Goal: Task Accomplishment & Management: Complete application form

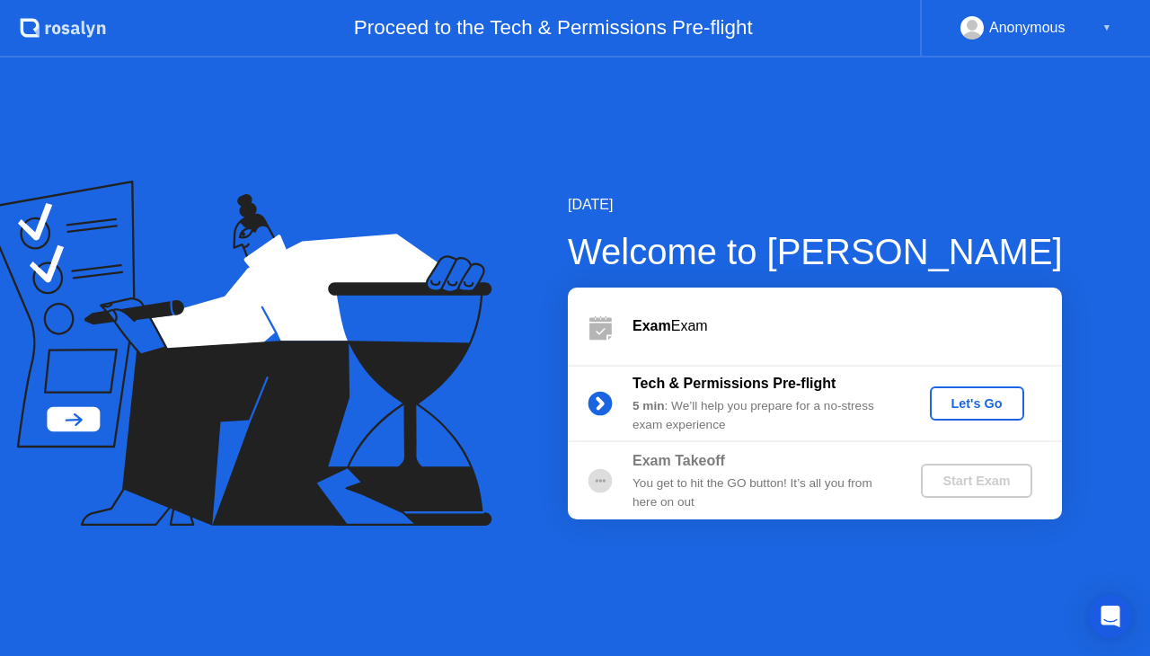
click at [990, 400] on div "Let's Go" at bounding box center [977, 403] width 80 height 14
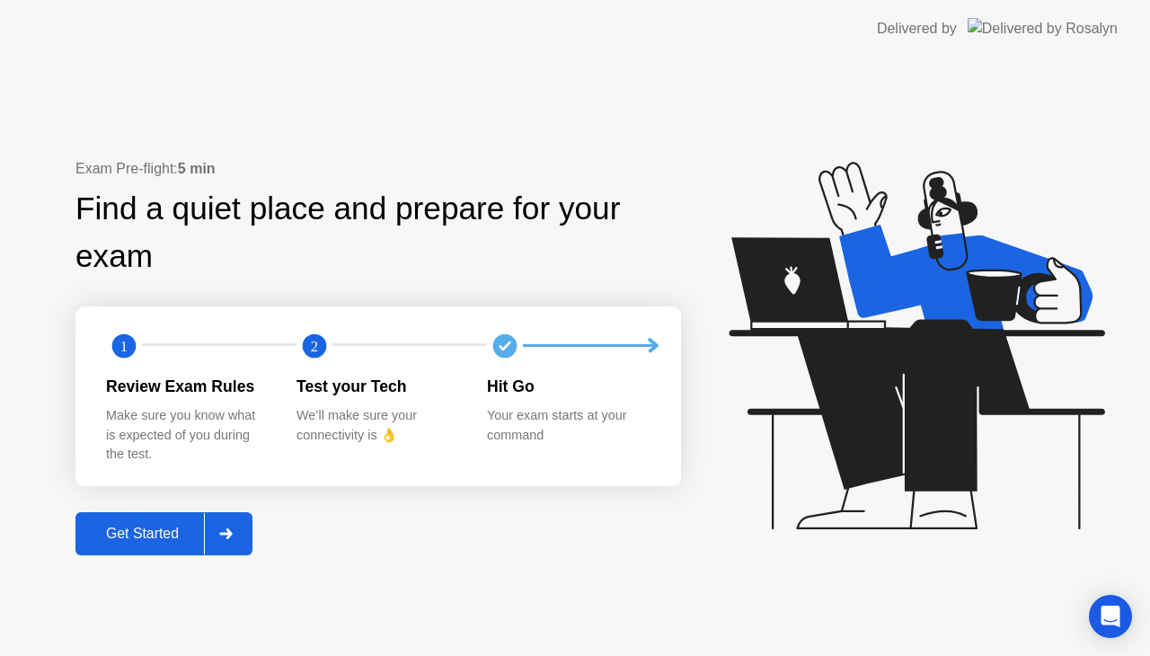
click at [173, 532] on div "Get Started" at bounding box center [142, 534] width 123 height 16
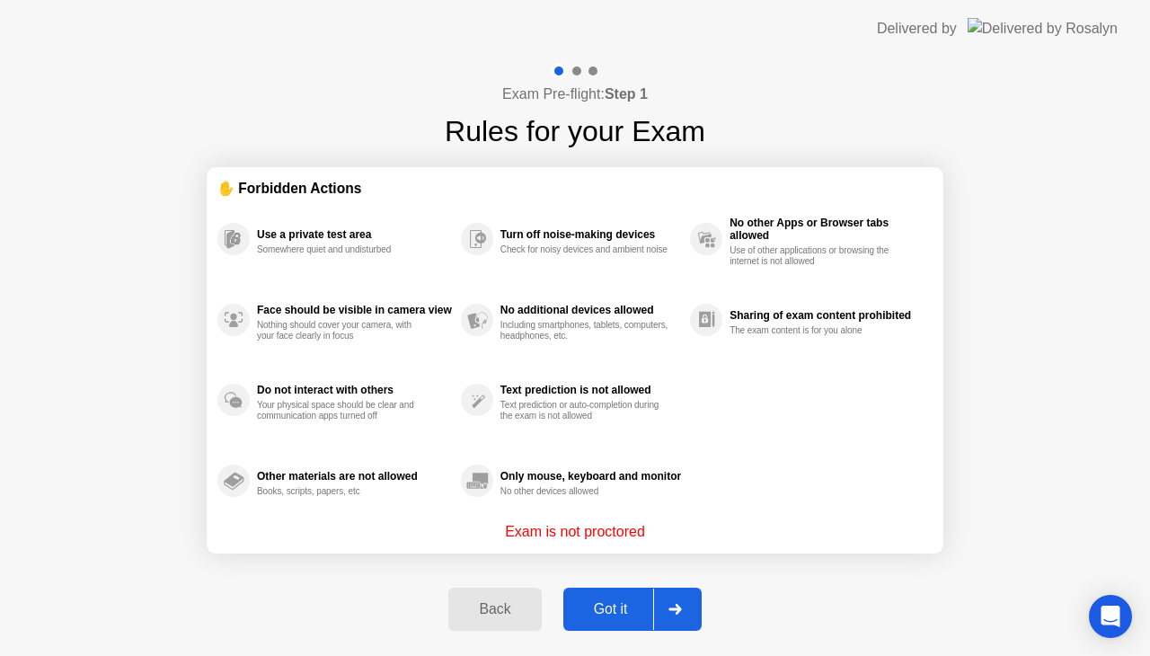
click at [615, 620] on button "Got it" at bounding box center [632, 609] width 138 height 43
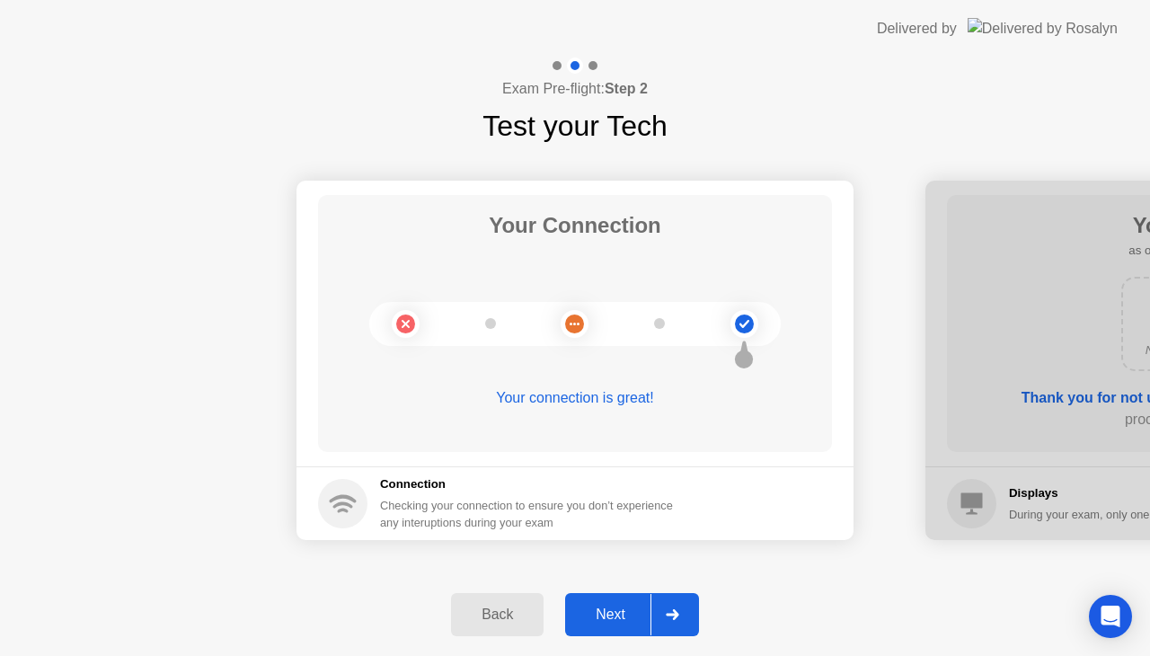
click at [667, 605] on div at bounding box center [672, 614] width 43 height 41
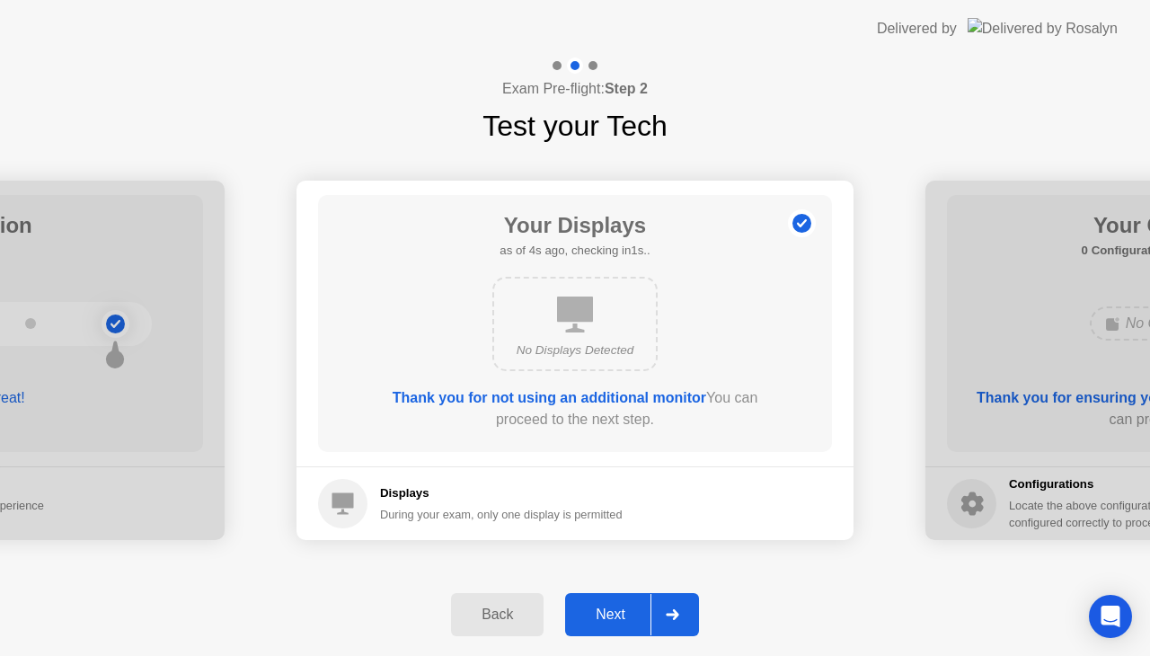
click at [667, 605] on div at bounding box center [672, 614] width 43 height 41
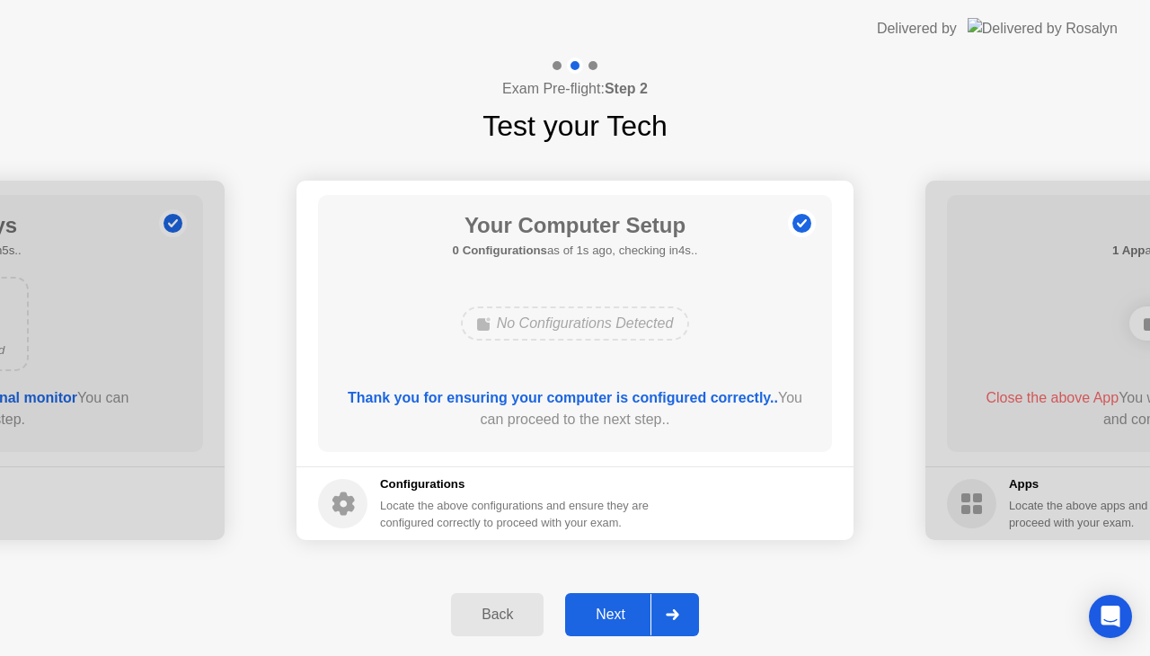
click at [667, 605] on div at bounding box center [672, 614] width 43 height 41
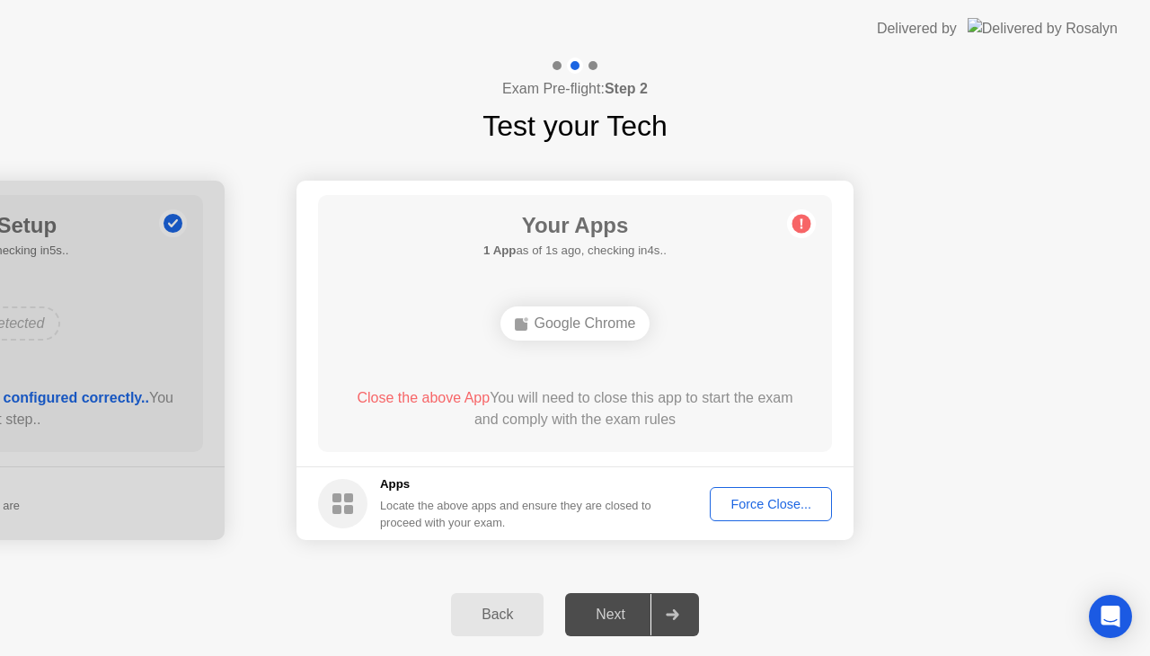
click at [791, 519] on button "Force Close..." at bounding box center [771, 504] width 122 height 34
click at [760, 510] on div "Force Close..." at bounding box center [771, 504] width 110 height 14
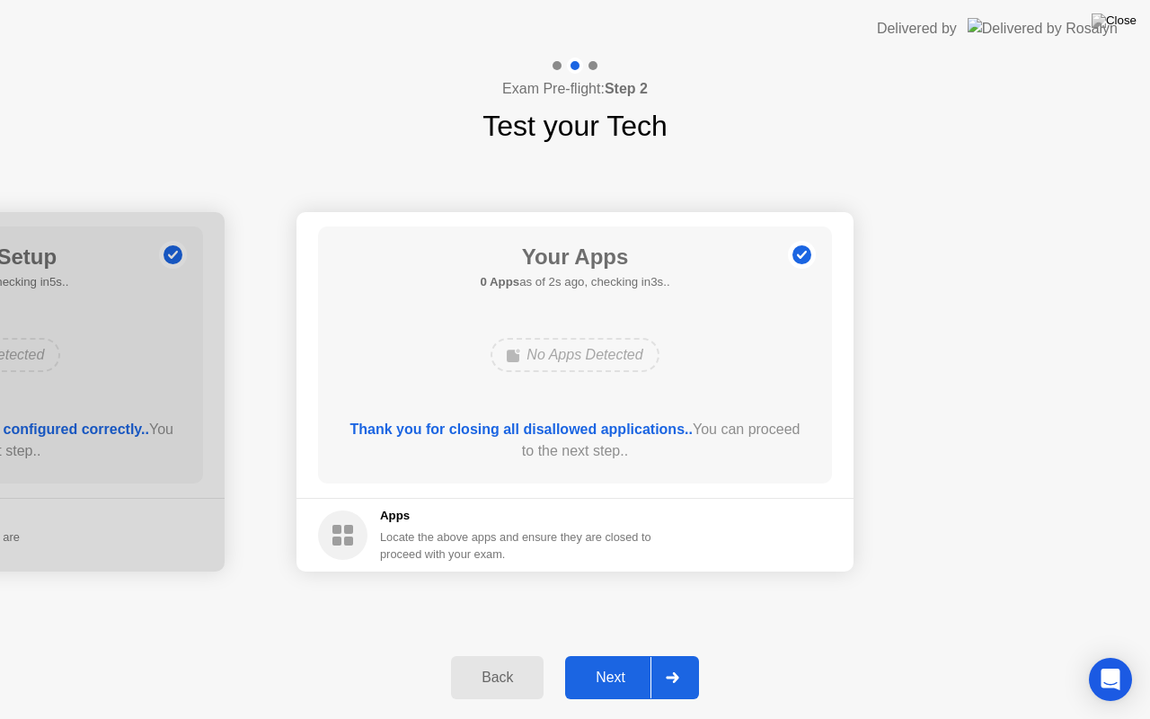
click at [622, 655] on button "Next" at bounding box center [632, 677] width 134 height 43
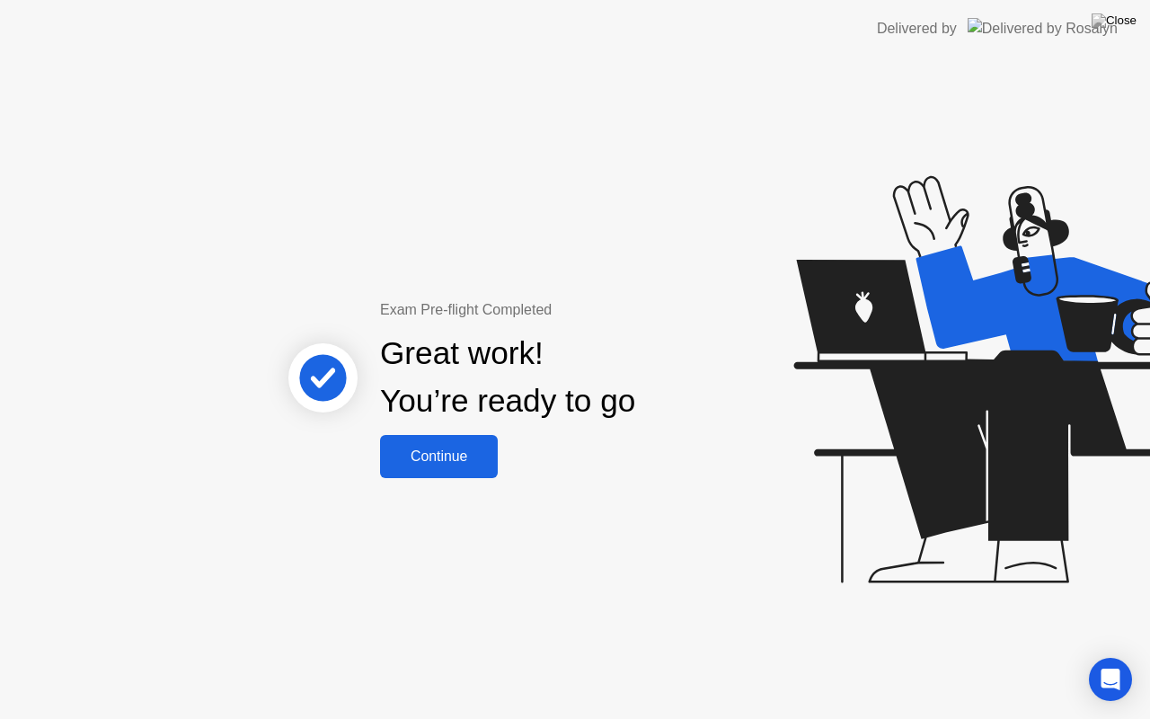
click at [457, 449] on div "Continue" at bounding box center [439, 456] width 107 height 16
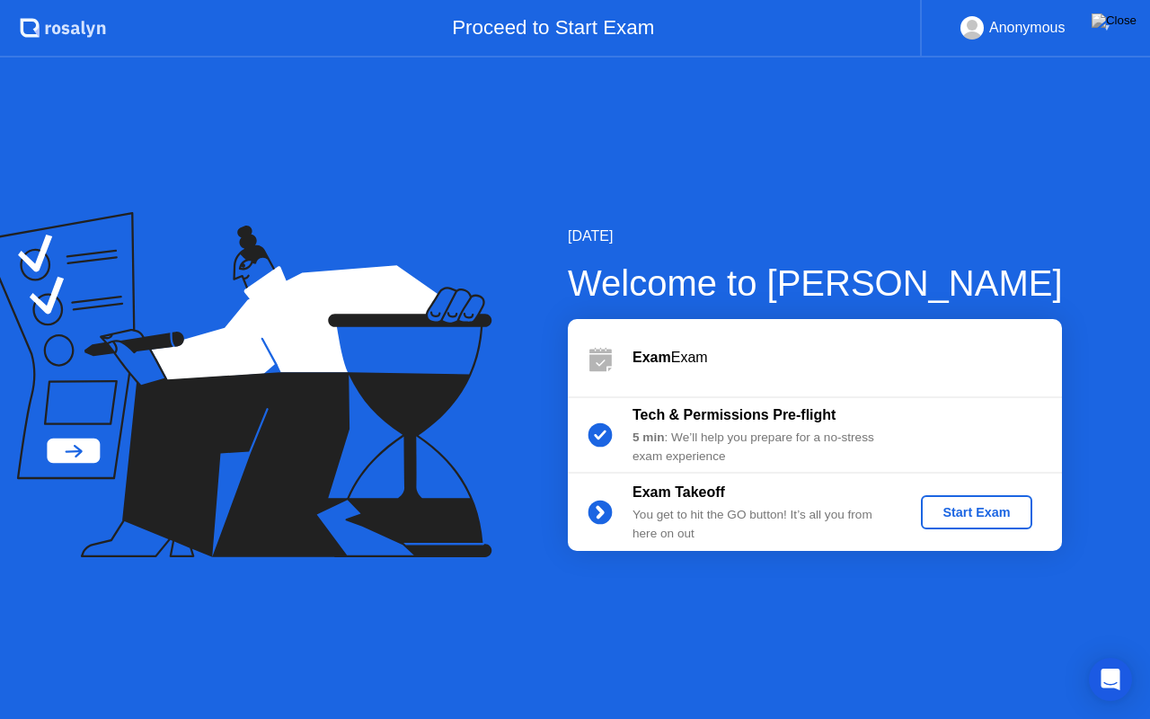
click at [945, 505] on div "Start Exam" at bounding box center [976, 512] width 96 height 14
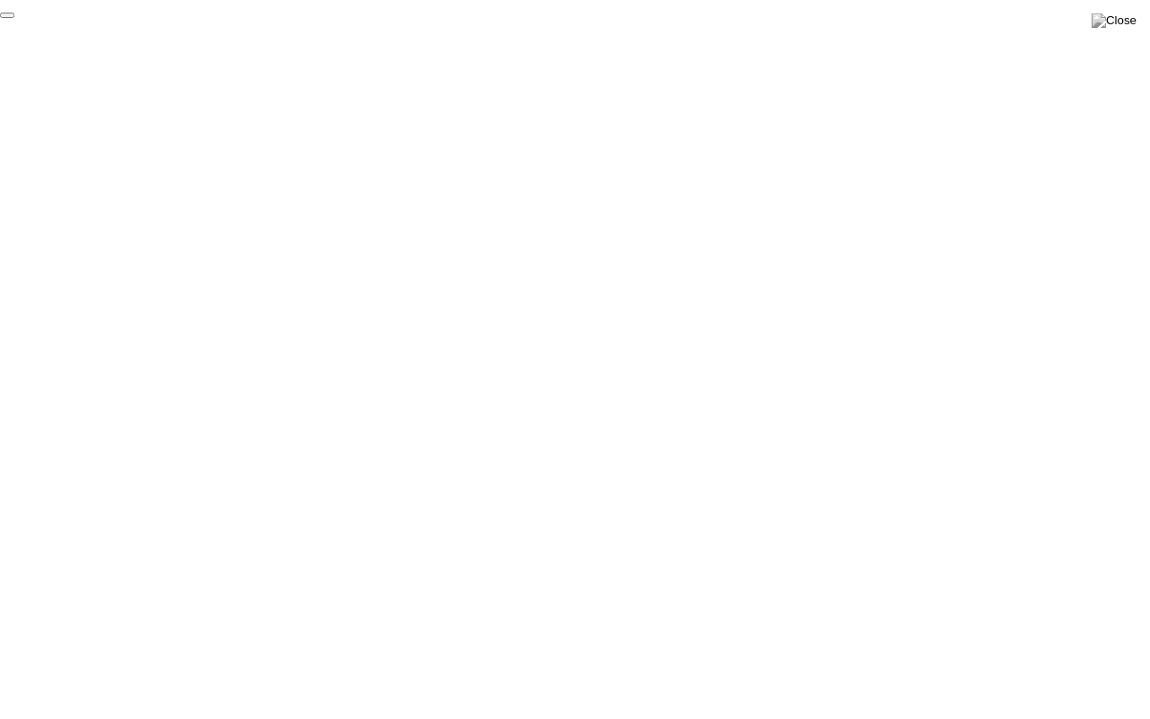
click div "End Proctoring Session"
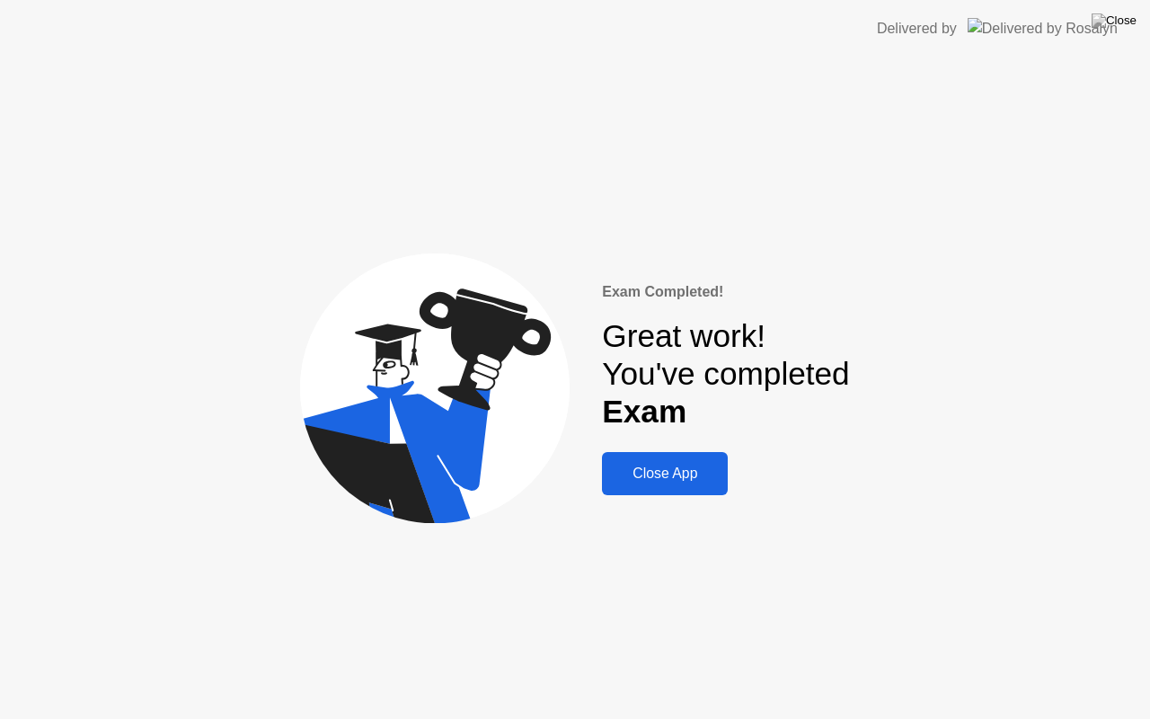
click at [706, 469] on div "Close App" at bounding box center [664, 473] width 115 height 16
